Goal: Find specific page/section: Find specific page/section

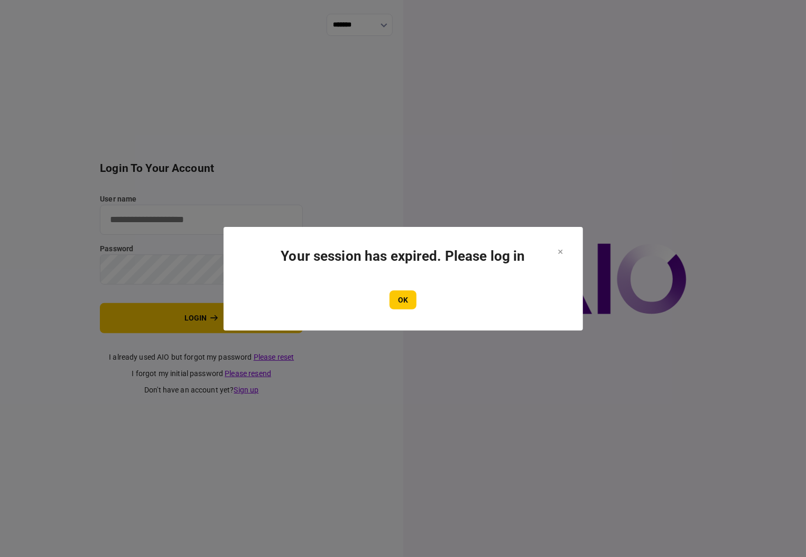
drag, startPoint x: 400, startPoint y: 309, endPoint x: 397, endPoint y: 282, distance: 27.1
click at [399, 307] on button "OK" at bounding box center [403, 299] width 27 height 19
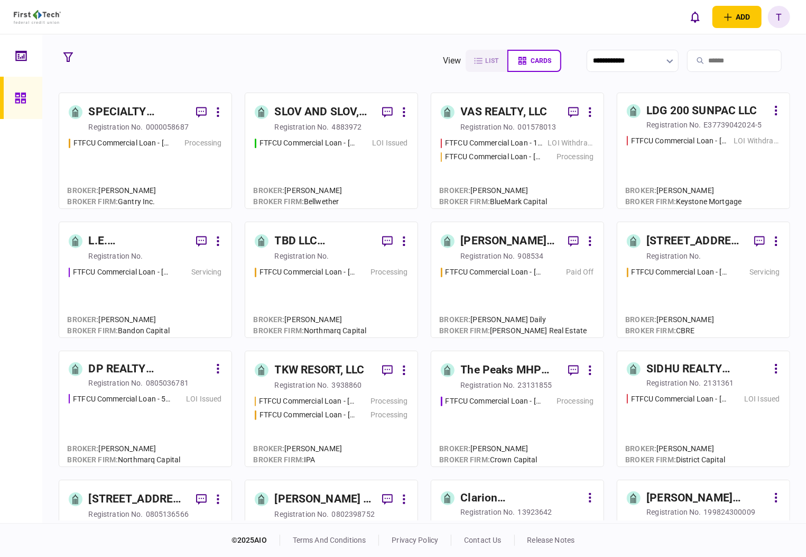
click at [126, 109] on div "SPECIALTY PROPERTIES LLC" at bounding box center [138, 112] width 99 height 17
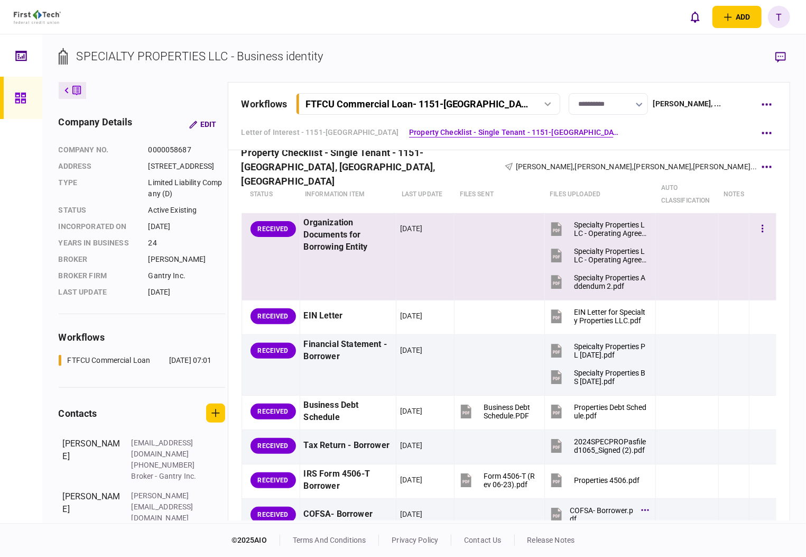
scroll to position [493, 0]
